Goal: Task Accomplishment & Management: Use online tool/utility

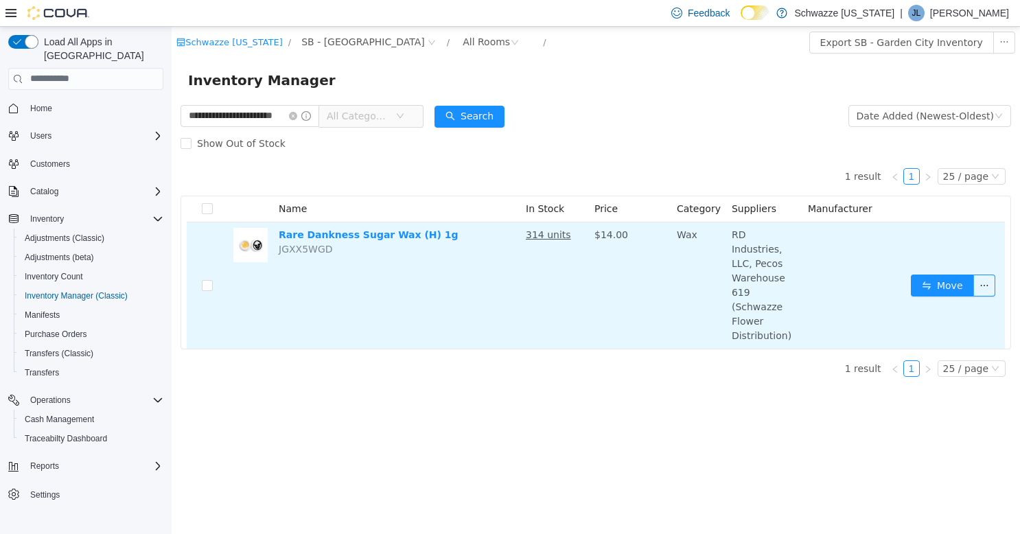
click at [964, 259] on td "Move" at bounding box center [954, 285] width 99 height 126
click at [955, 274] on button "Move" at bounding box center [941, 285] width 63 height 22
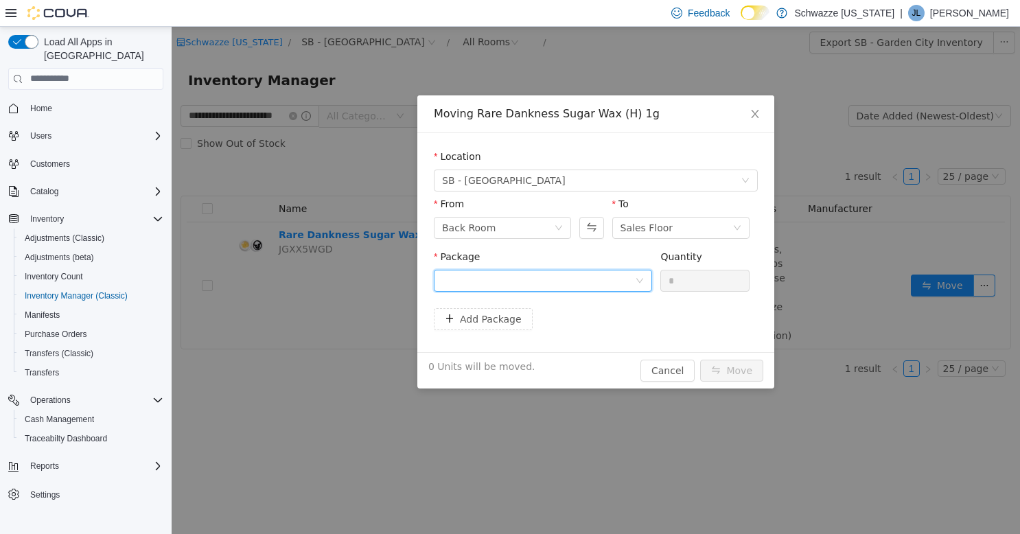
click at [613, 281] on div at bounding box center [538, 280] width 193 height 21
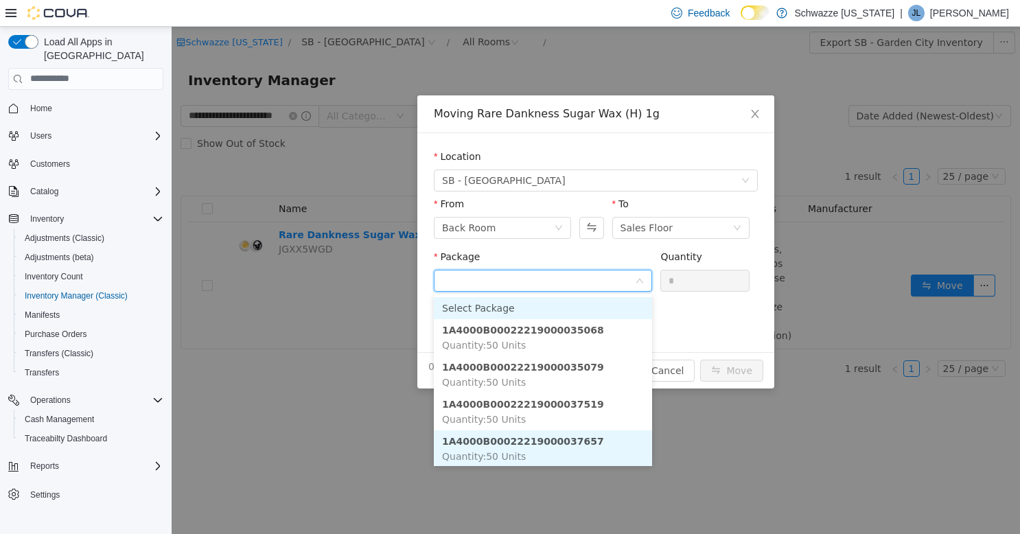
scroll to position [1, 0]
click at [556, 446] on li "1A4000B00022219000037657 Quantity : 50 Units" at bounding box center [543, 446] width 218 height 37
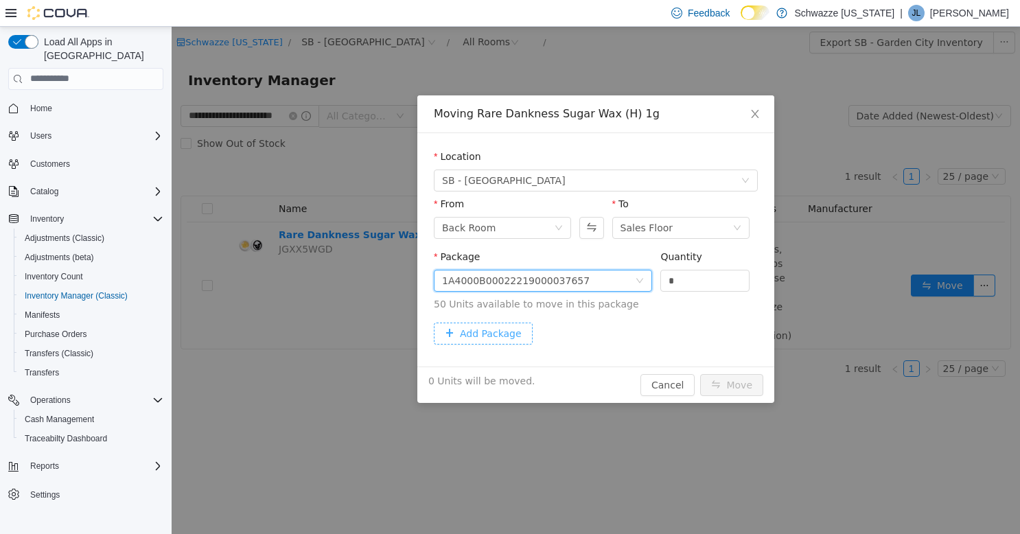
click at [498, 334] on button "Add Package" at bounding box center [483, 333] width 99 height 22
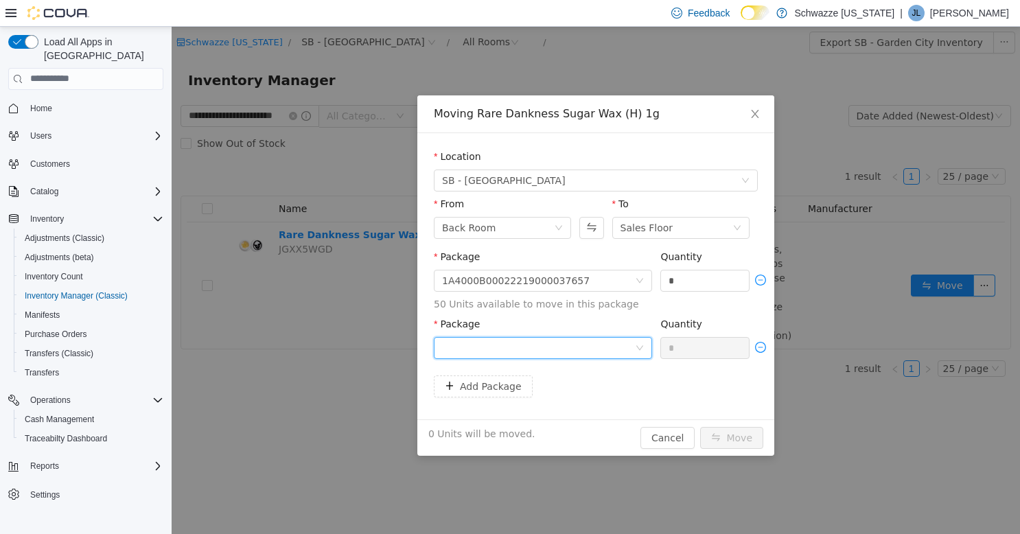
click at [532, 348] on div at bounding box center [538, 347] width 193 height 21
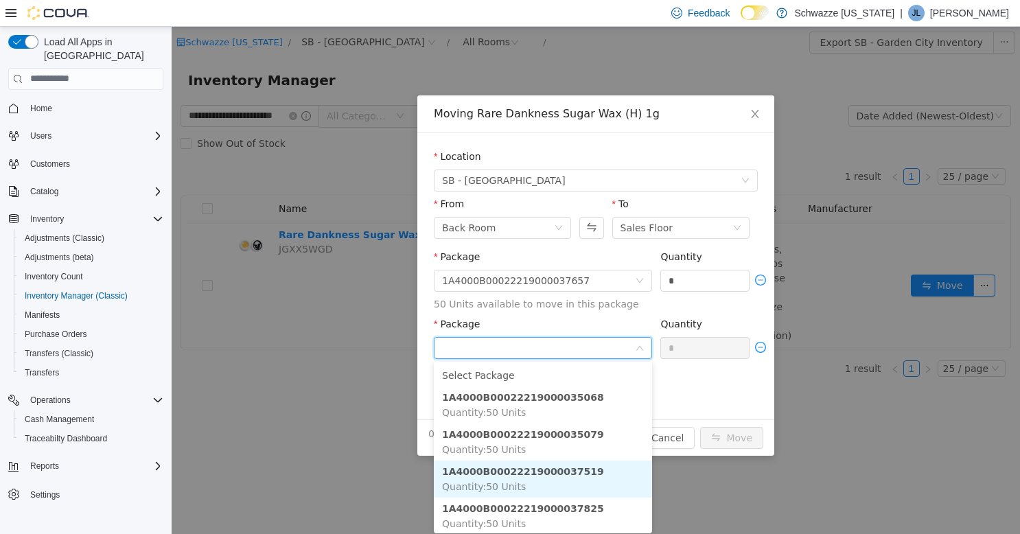
click at [565, 470] on strong "1A4000B00022219000037519" at bounding box center [523, 470] width 162 height 11
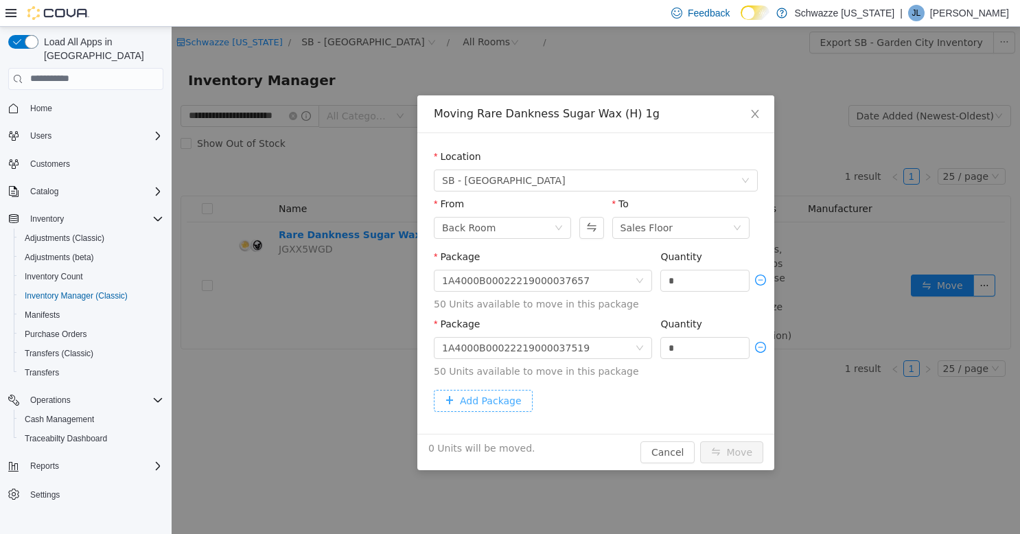
click at [501, 397] on button "Add Package" at bounding box center [483, 400] width 99 height 22
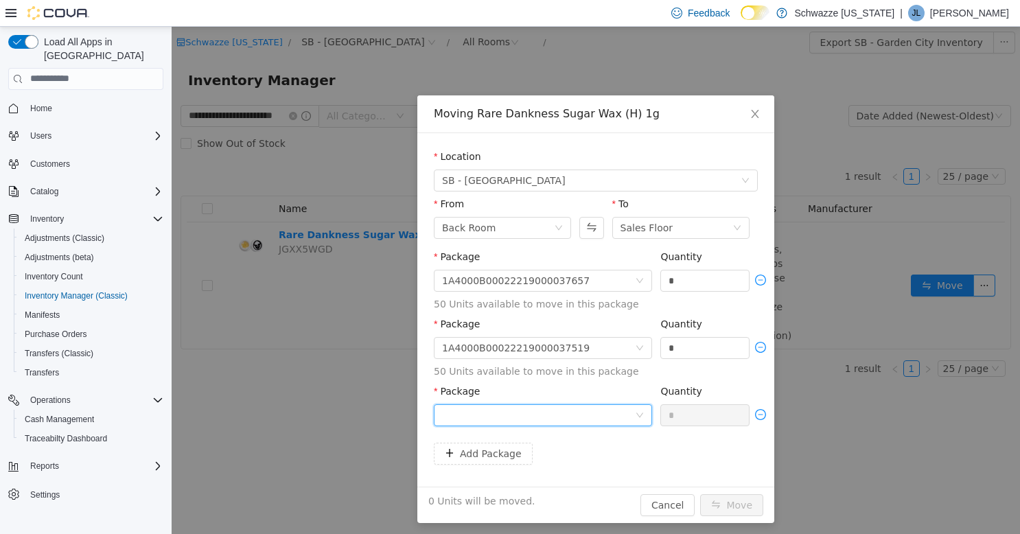
click at [586, 419] on div at bounding box center [538, 414] width 193 height 21
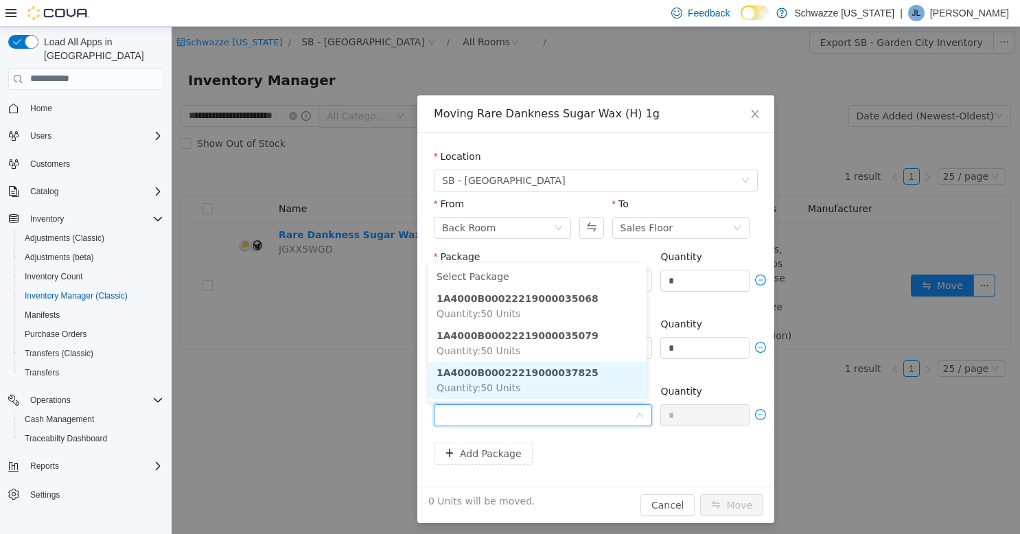
click at [583, 380] on li "1A4000B00022219000037825 Quantity : 50 Units" at bounding box center [537, 379] width 218 height 37
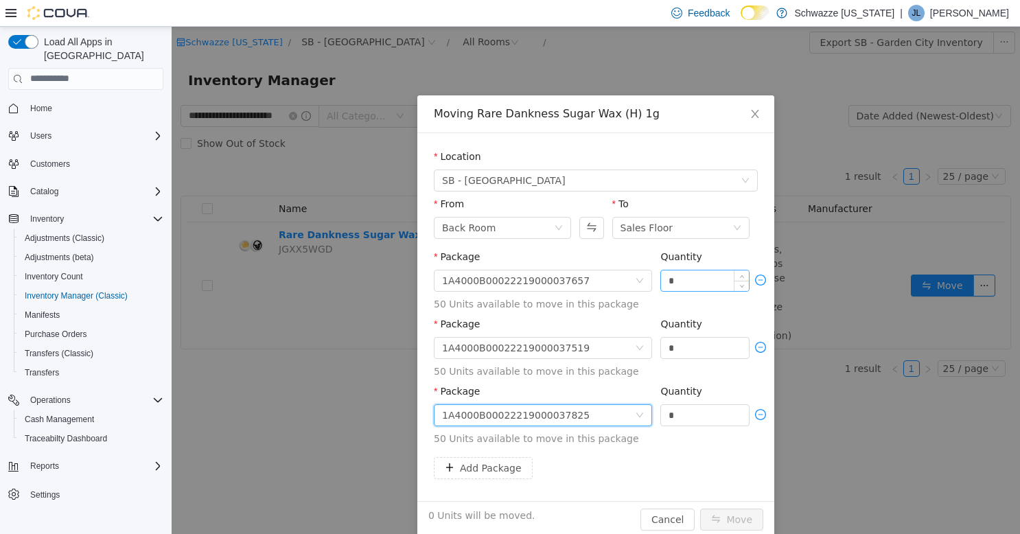
click at [679, 281] on input "*" at bounding box center [705, 280] width 88 height 21
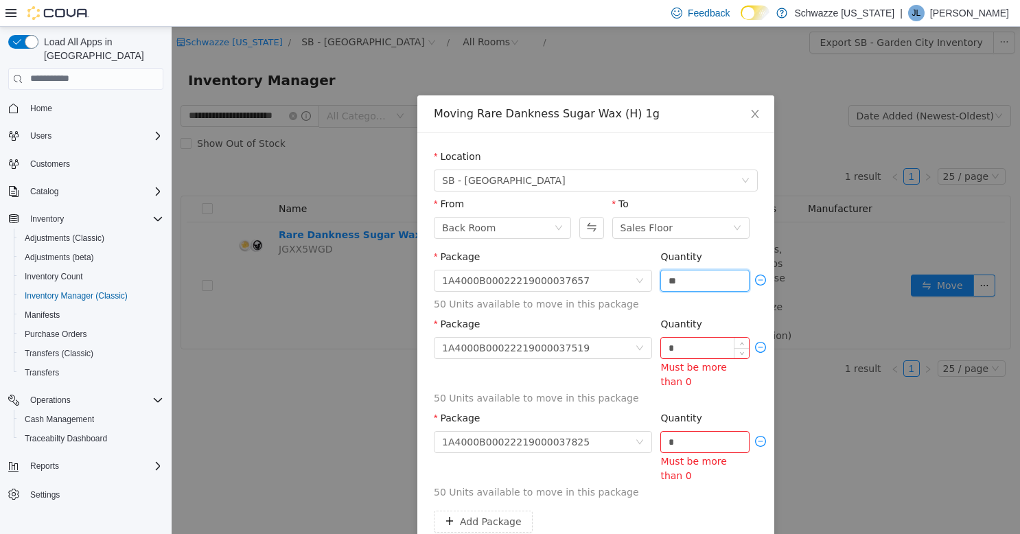
type input "**"
click at [683, 353] on input "*" at bounding box center [705, 347] width 88 height 21
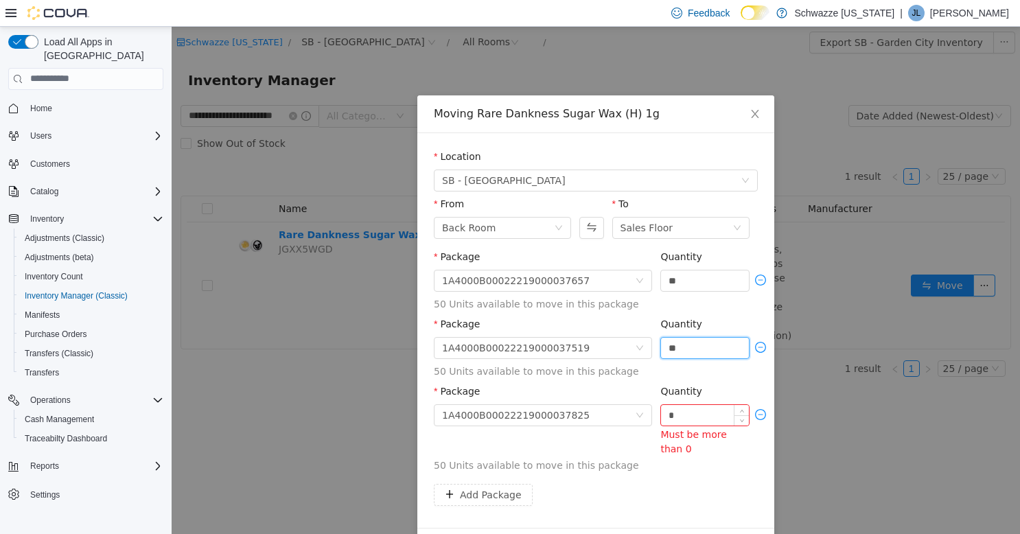
type input "**"
click at [692, 410] on input "*" at bounding box center [705, 414] width 88 height 21
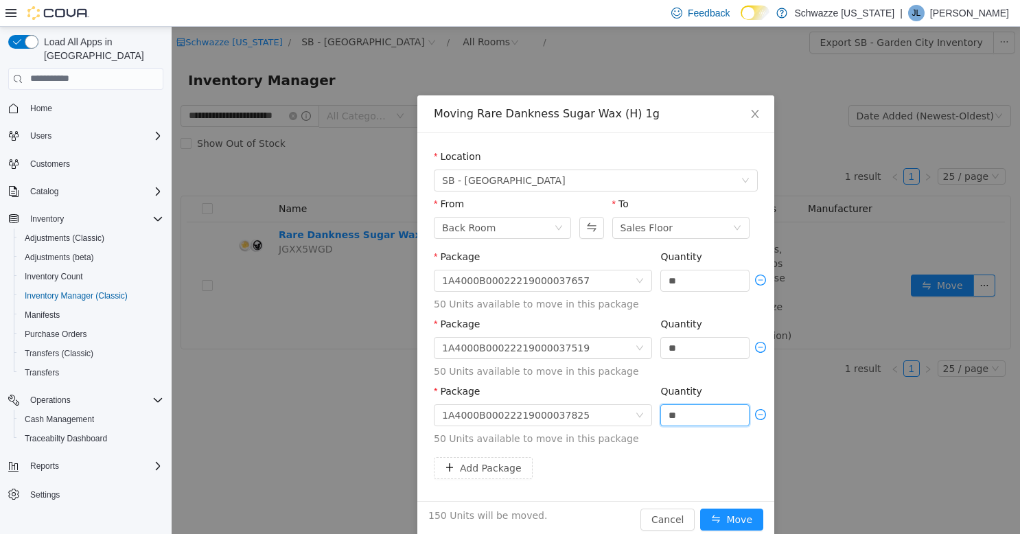
type input "**"
click at [692, 460] on div "Add Package" at bounding box center [596, 467] width 324 height 22
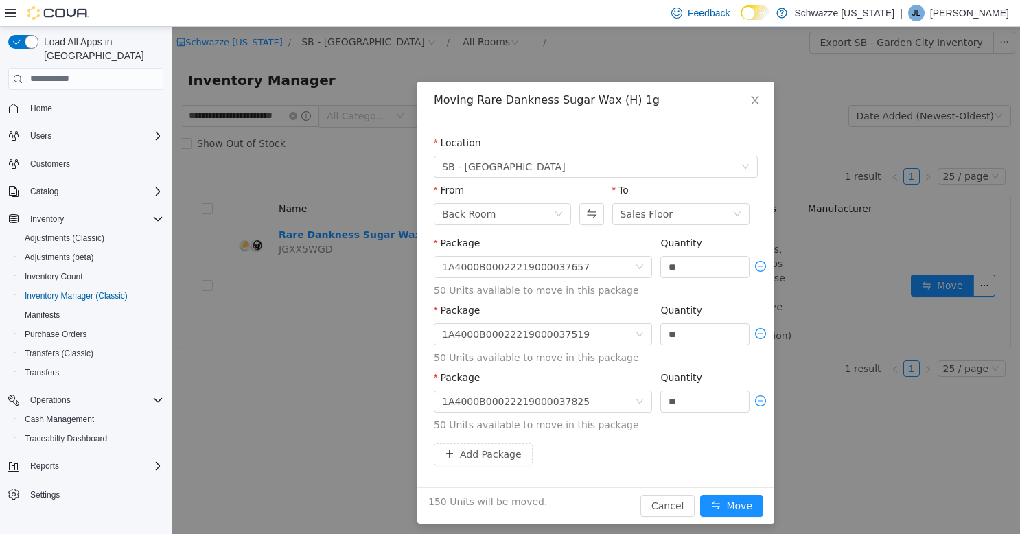
scroll to position [19, 0]
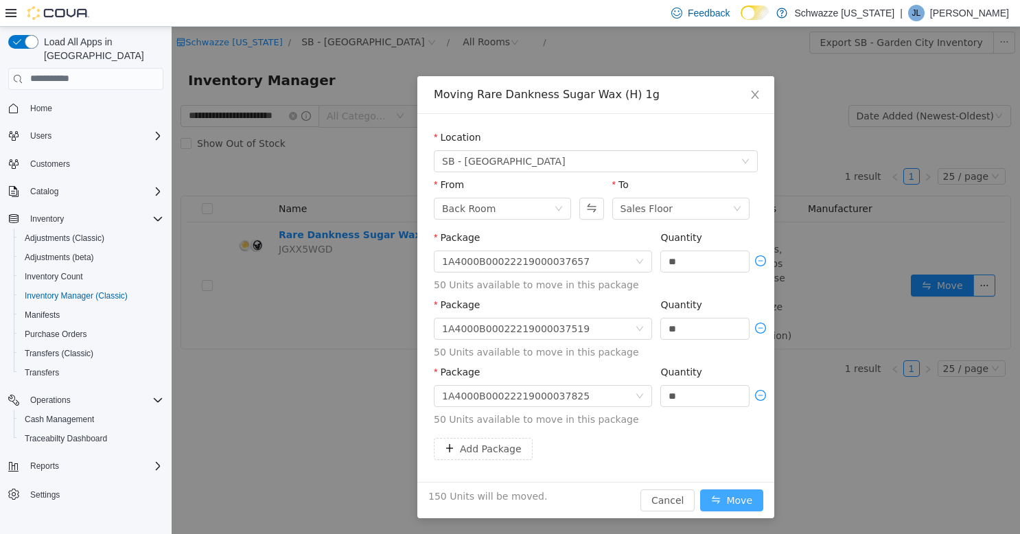
click at [729, 500] on button "Move" at bounding box center [731, 499] width 63 height 22
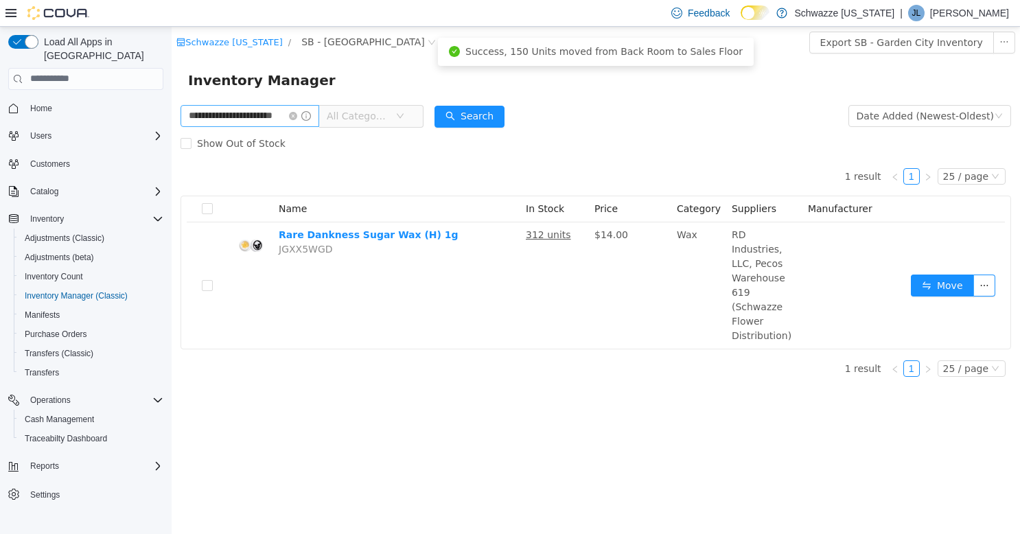
click at [309, 111] on span at bounding box center [300, 115] width 22 height 10
click at [297, 113] on icon "icon: close-circle" at bounding box center [293, 115] width 8 height 8
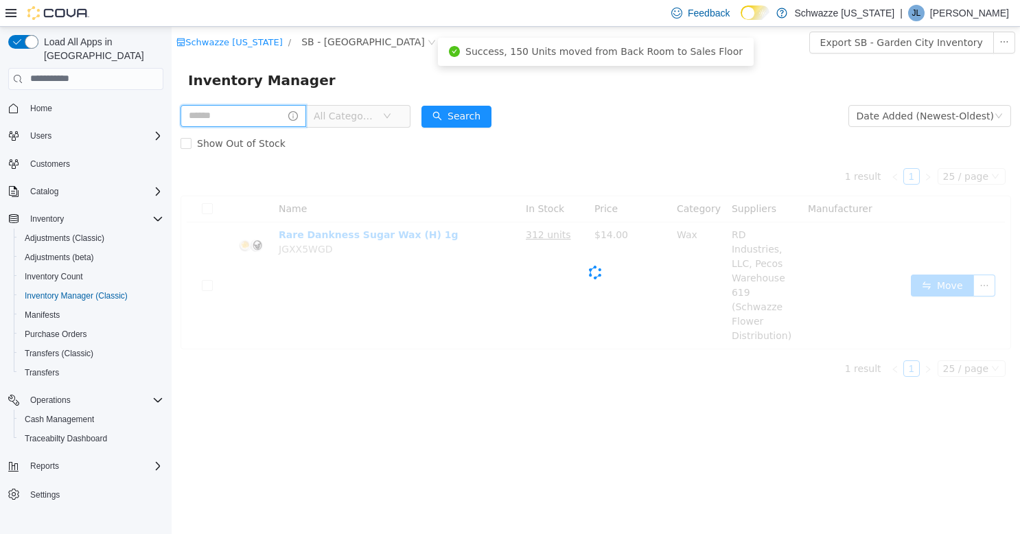
click at [265, 116] on input "text" at bounding box center [243, 115] width 126 height 22
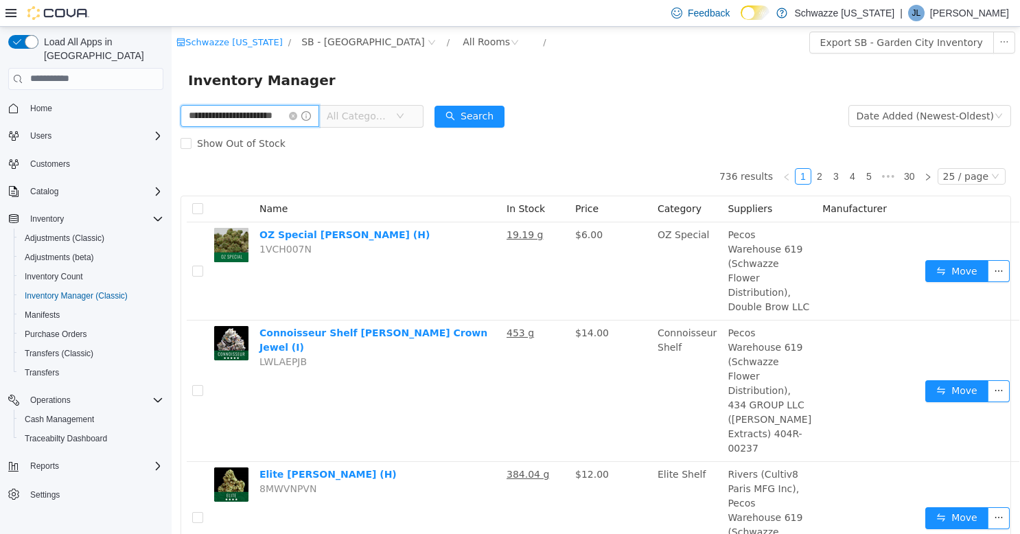
type input "**********"
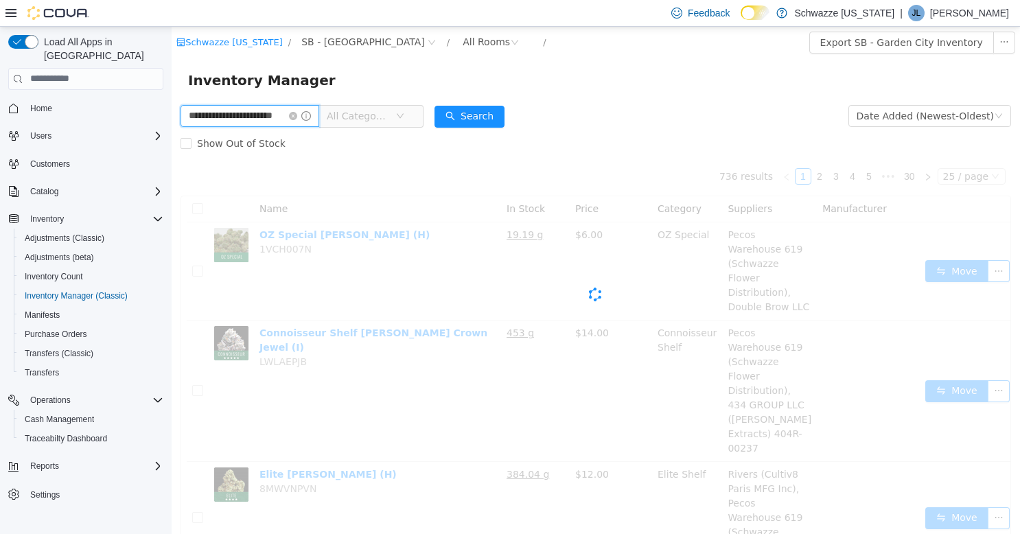
scroll to position [0, 14]
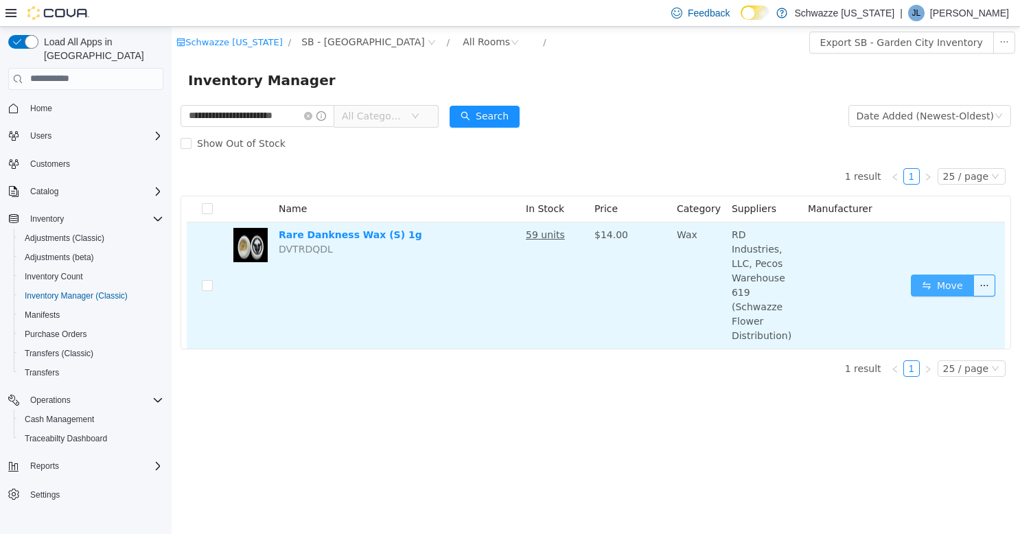
click at [922, 274] on button "Move" at bounding box center [941, 285] width 63 height 22
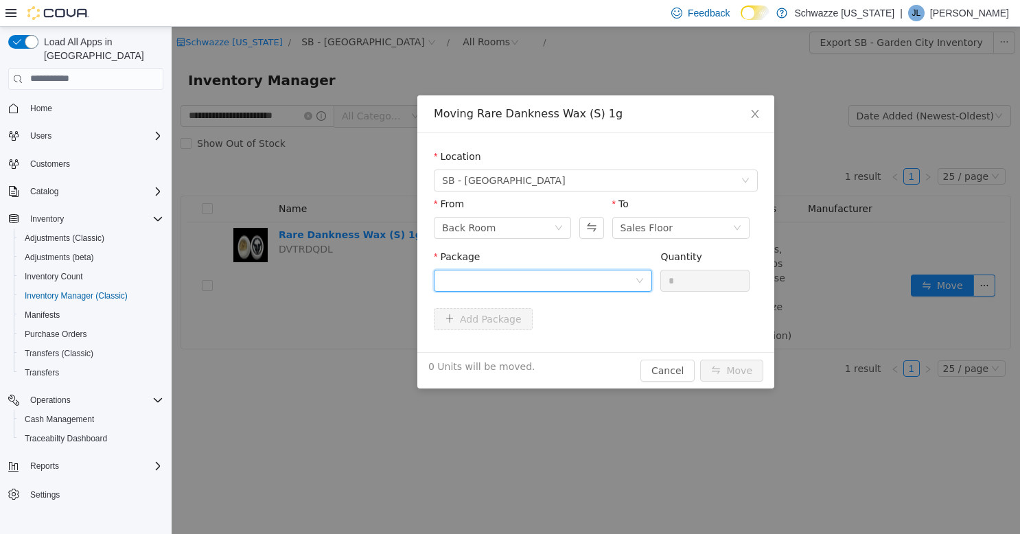
click at [566, 282] on div at bounding box center [538, 280] width 193 height 21
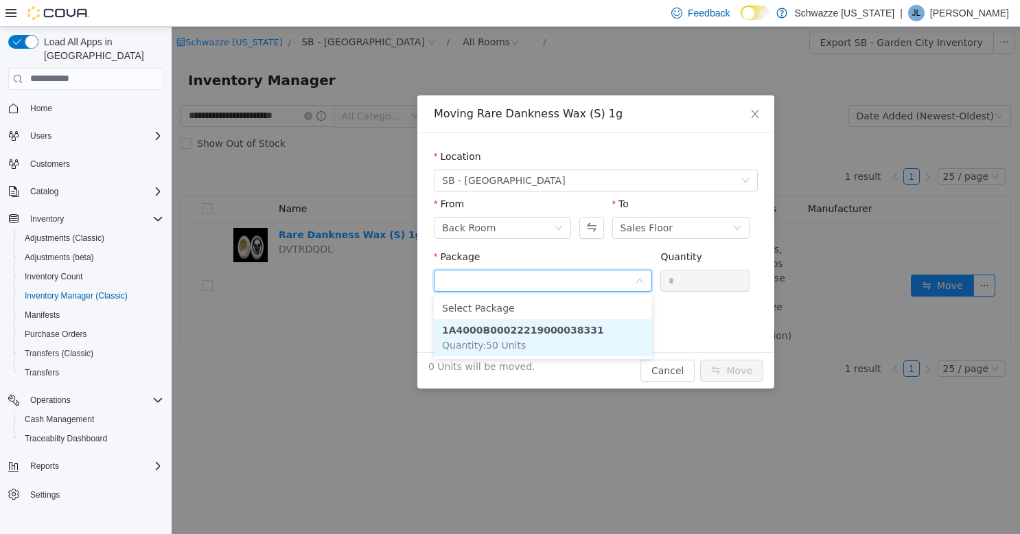
click at [574, 336] on li "1A4000B00022219000038331 Quantity : 50 Units" at bounding box center [543, 336] width 218 height 37
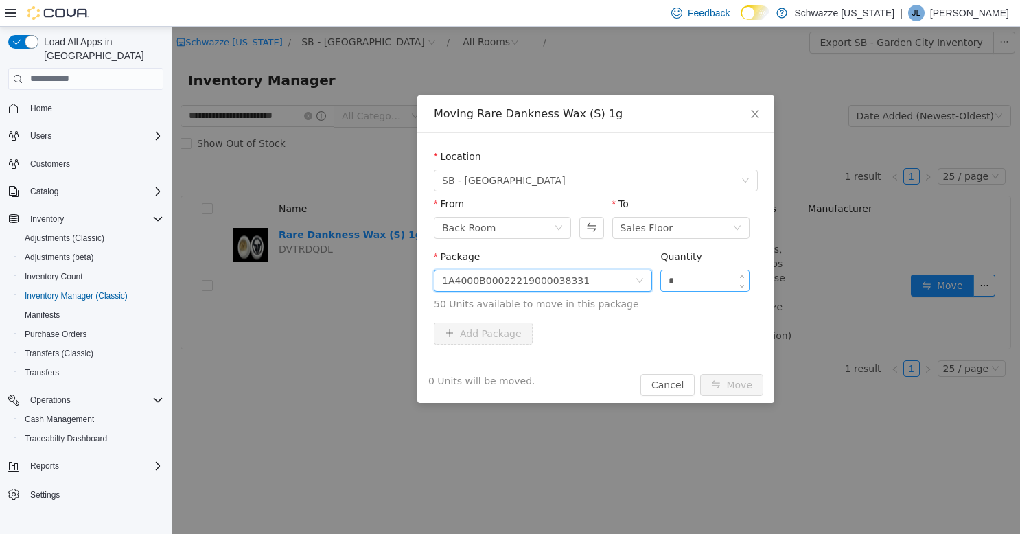
click at [678, 288] on input "*" at bounding box center [705, 280] width 88 height 21
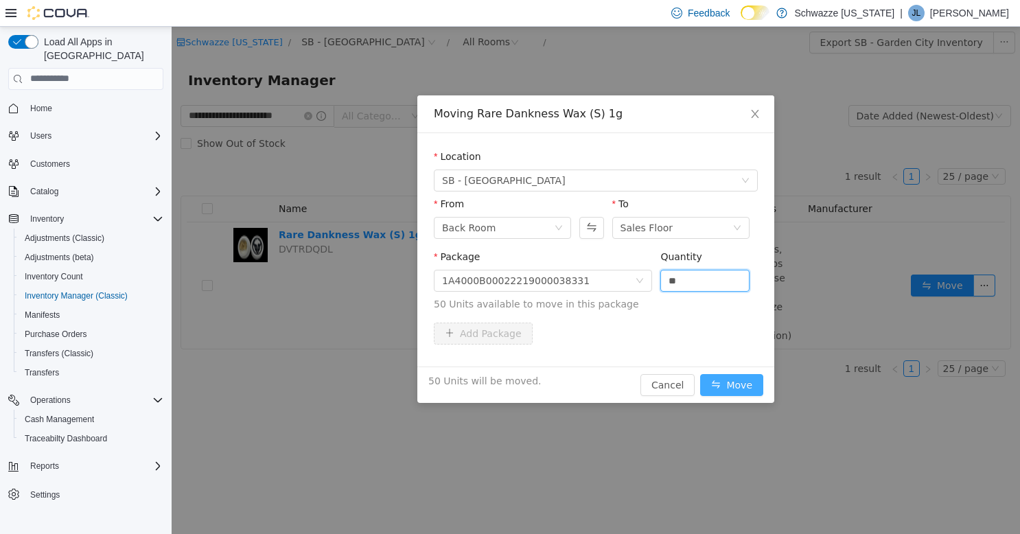
type input "**"
click at [736, 379] on button "Move" at bounding box center [731, 384] width 63 height 22
